Goal: Book appointment/travel/reservation

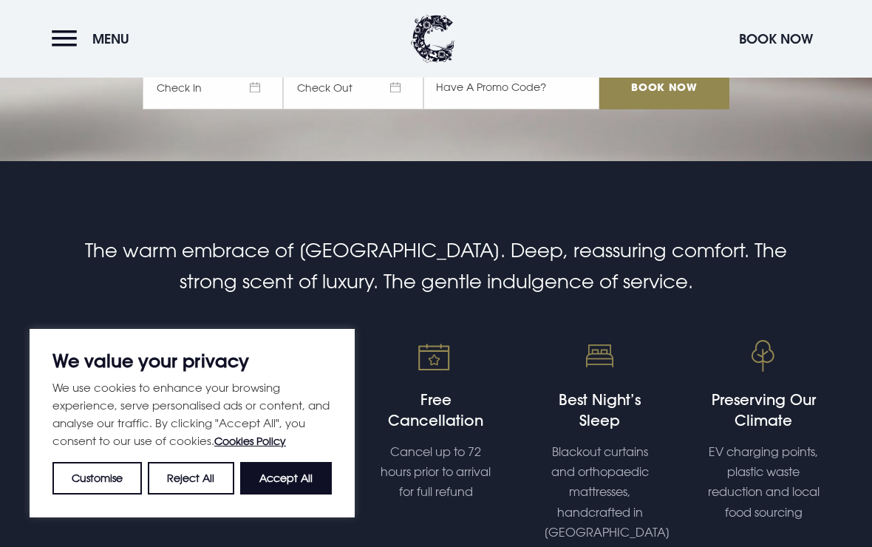
click at [299, 494] on button "Accept All" at bounding box center [286, 478] width 92 height 33
checkbox input "true"
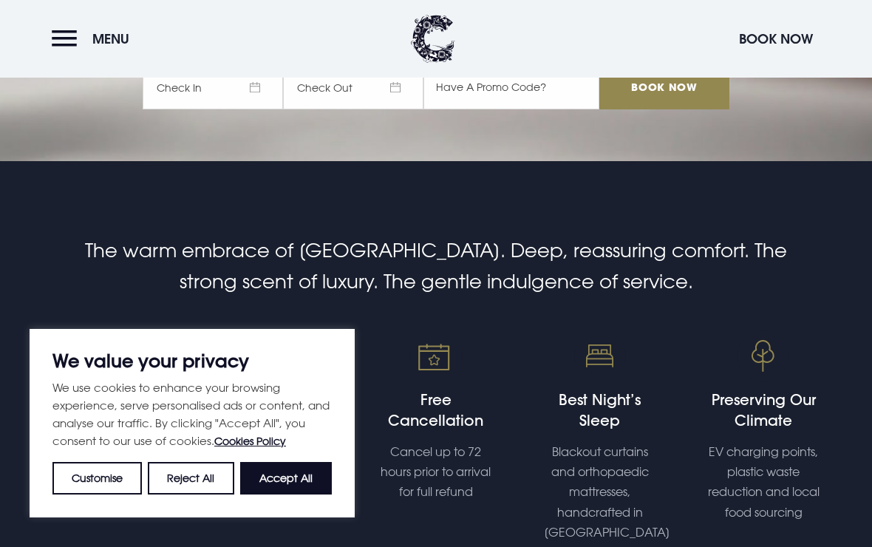
checkbox input "true"
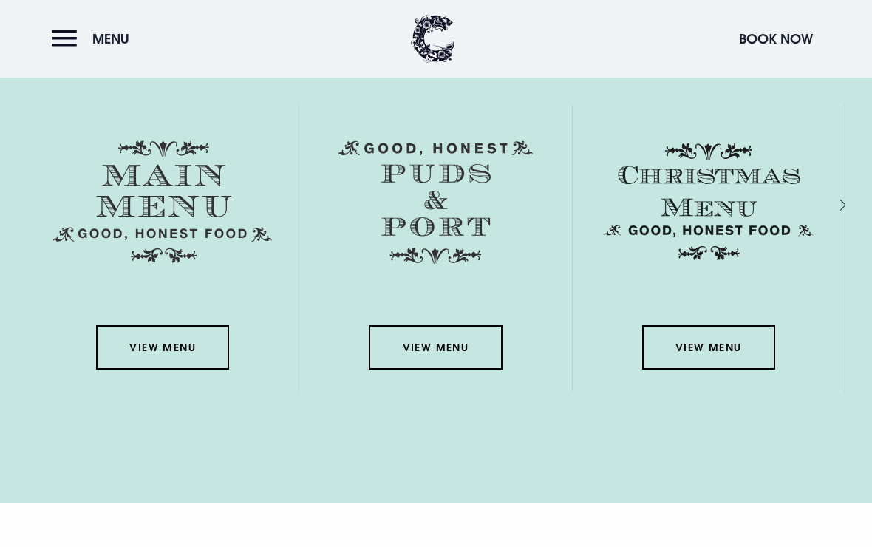
scroll to position [2116, 0]
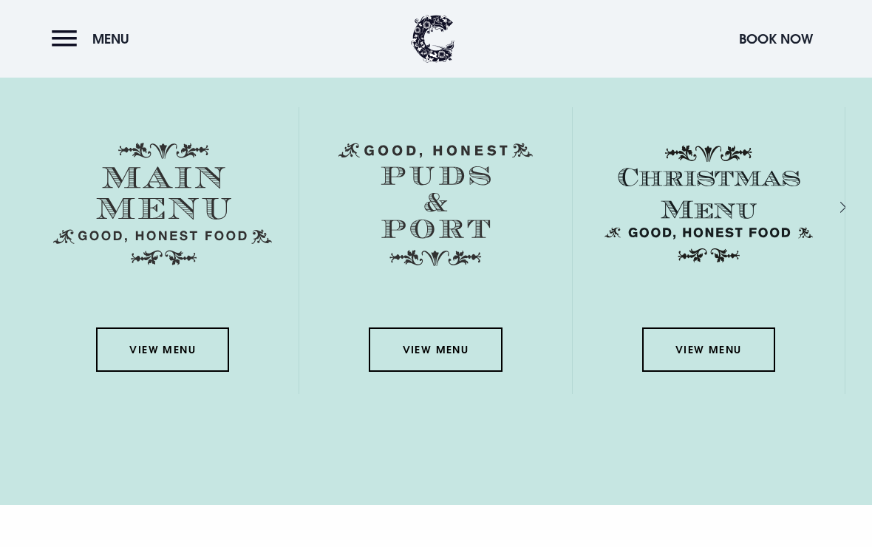
click at [174, 371] on link "View Menu" at bounding box center [162, 349] width 133 height 44
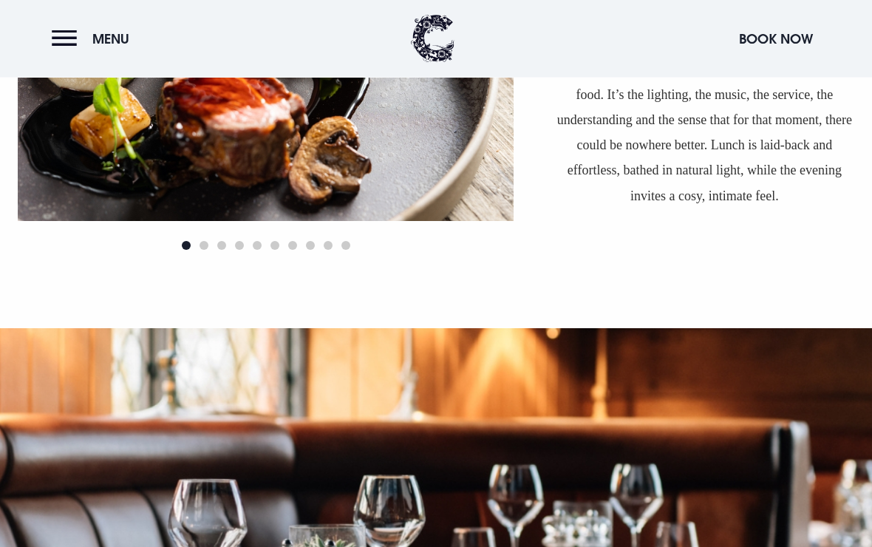
scroll to position [1156, 0]
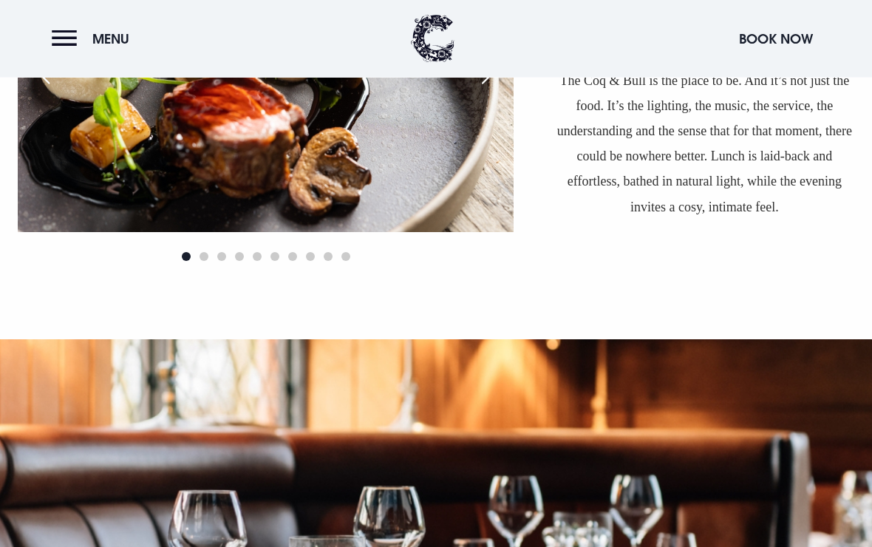
click at [776, 41] on button "Book Now" at bounding box center [775, 39] width 89 height 32
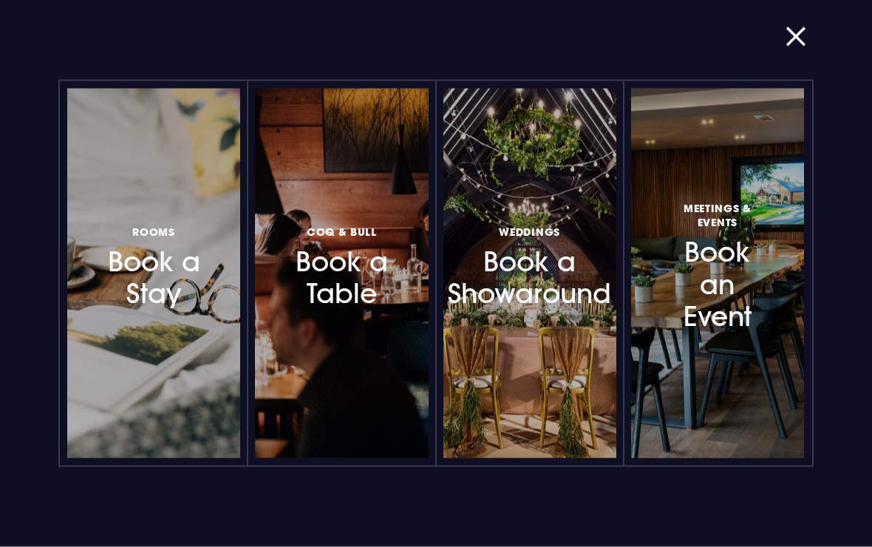
scroll to position [1157, 0]
click at [347, 276] on h3 "Coq & Bull Book a Table" at bounding box center [341, 266] width 100 height 88
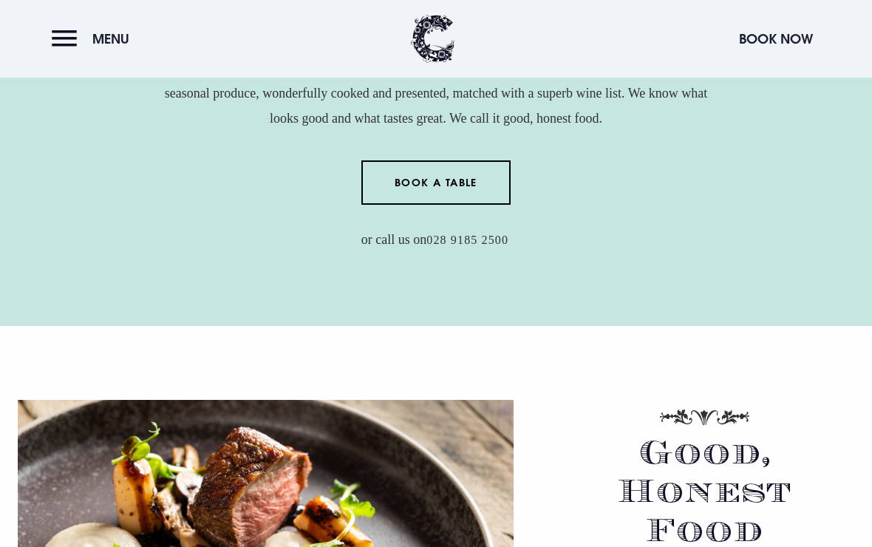
scroll to position [668, 0]
